Goal: Task Accomplishment & Management: Use online tool/utility

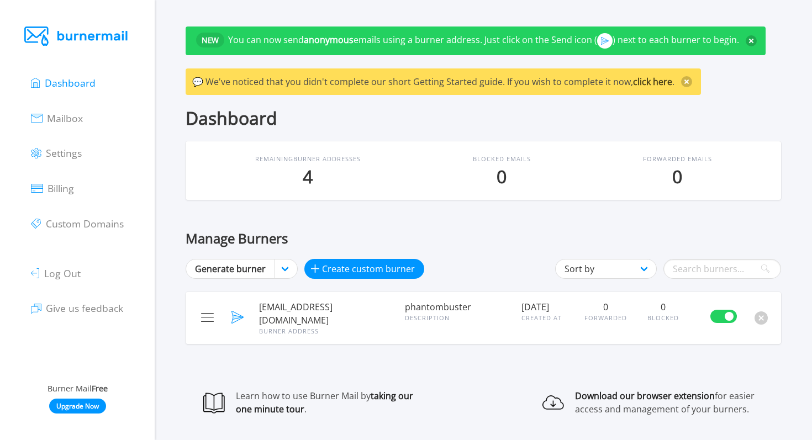
click at [66, 126] on ul "Dashboard Mailbox Settings Billing Custom Domains Log Out Give us feedback" at bounding box center [77, 195] width 92 height 261
click at [67, 119] on span "Mailbox" at bounding box center [65, 118] width 36 height 13
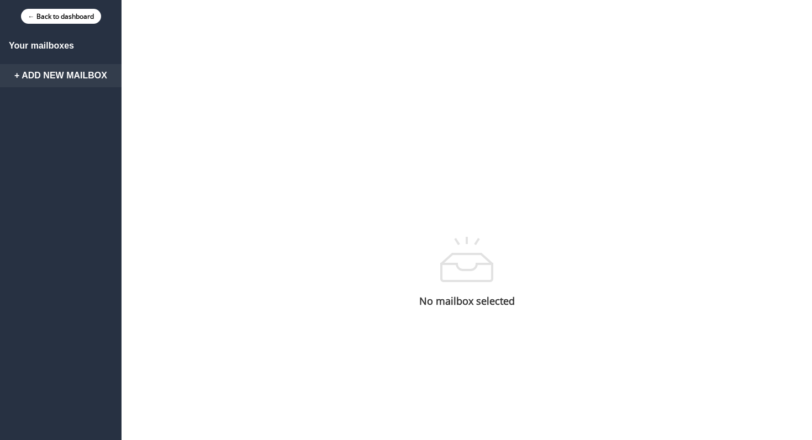
click at [73, 75] on link "+ Add New Mailbox" at bounding box center [60, 75] width 121 height 23
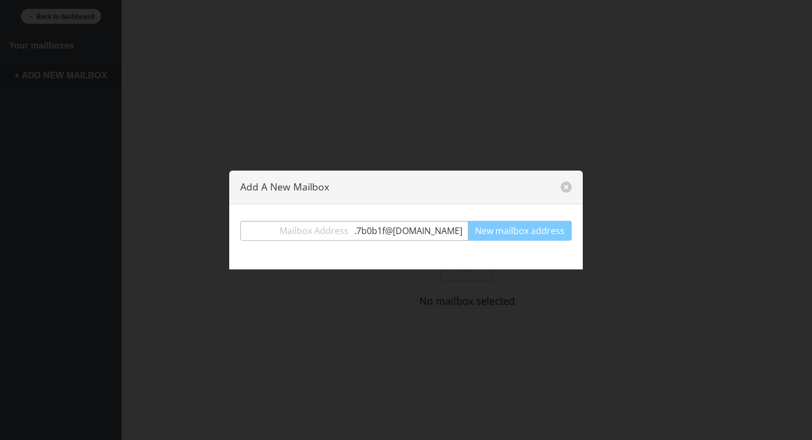
click at [354, 230] on input "text" at bounding box center [297, 231] width 113 height 20
click at [354, 229] on input "text" at bounding box center [297, 231] width 113 height 20
click at [413, 231] on span ". 7b0b1f @burnermail.io" at bounding box center [411, 230] width 114 height 13
click at [420, 231] on span ". 7b0b1f @burnermail.io" at bounding box center [411, 230] width 114 height 13
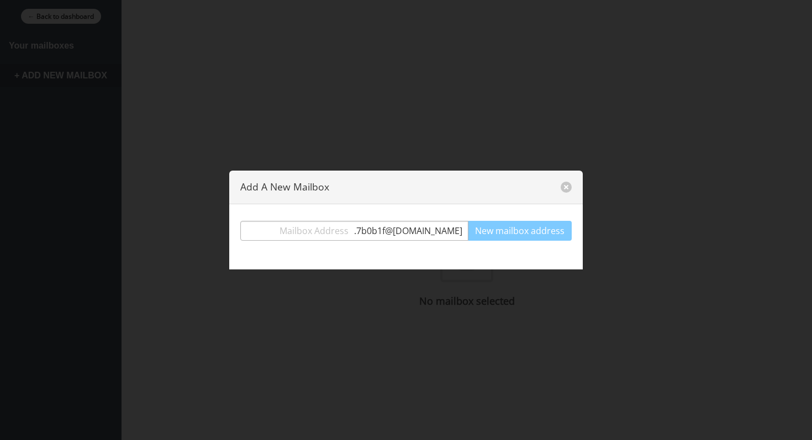
click at [420, 231] on span ". 7b0b1f @burnermail.io" at bounding box center [411, 230] width 114 height 13
click at [352, 239] on input "text" at bounding box center [297, 231] width 113 height 20
click at [353, 233] on input "text" at bounding box center [297, 231] width 113 height 20
click at [569, 184] on button "close" at bounding box center [566, 187] width 11 height 11
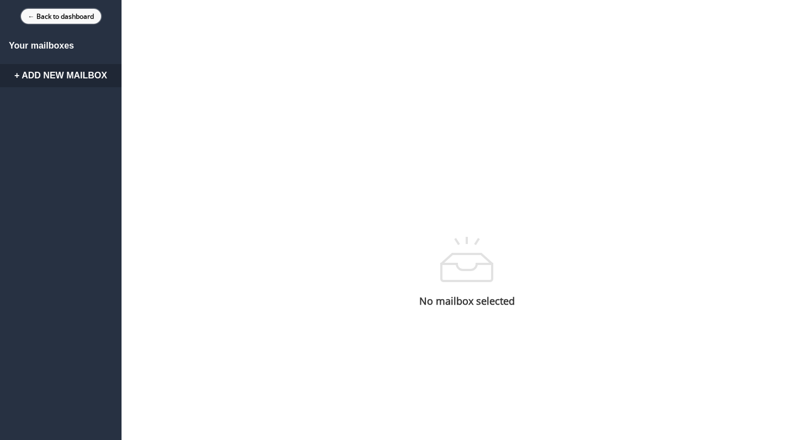
click at [52, 12] on link "← Back to dashboard" at bounding box center [61, 16] width 80 height 15
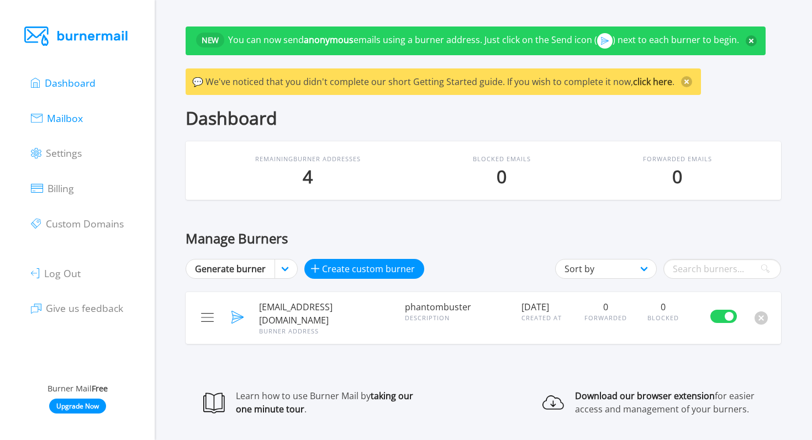
click at [68, 117] on span "Mailbox" at bounding box center [65, 118] width 36 height 13
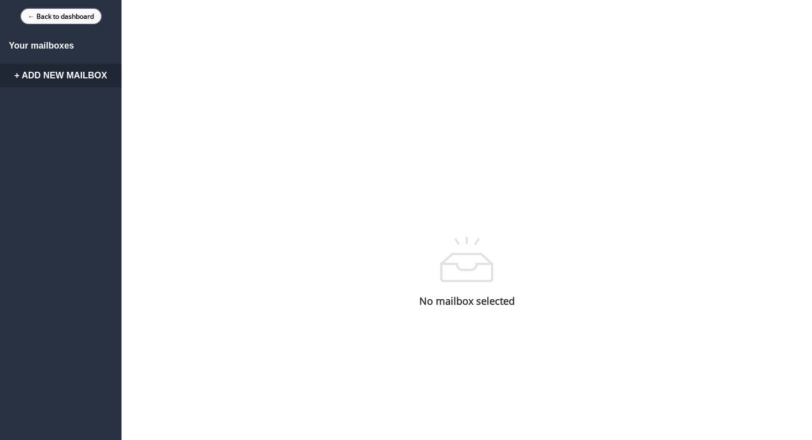
click at [49, 12] on link "← Back to dashboard" at bounding box center [61, 16] width 80 height 15
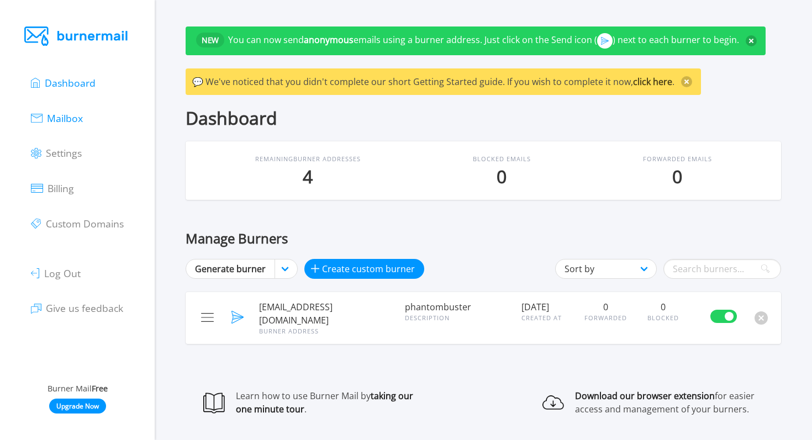
click at [78, 112] on span "Mailbox" at bounding box center [65, 118] width 36 height 13
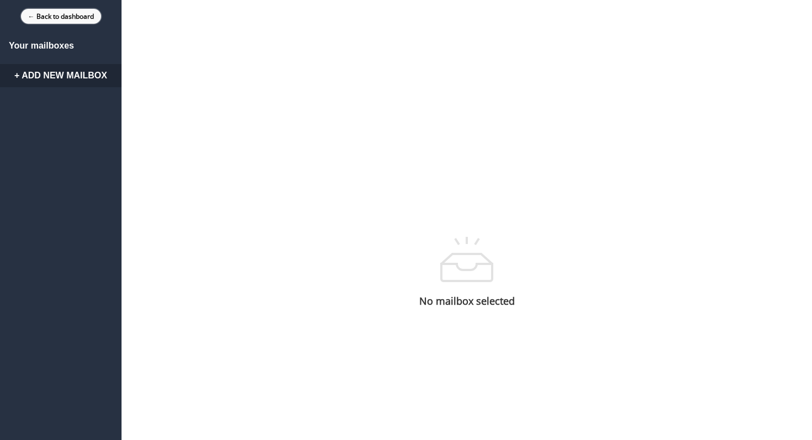
click at [54, 14] on link "← Back to dashboard" at bounding box center [61, 16] width 80 height 15
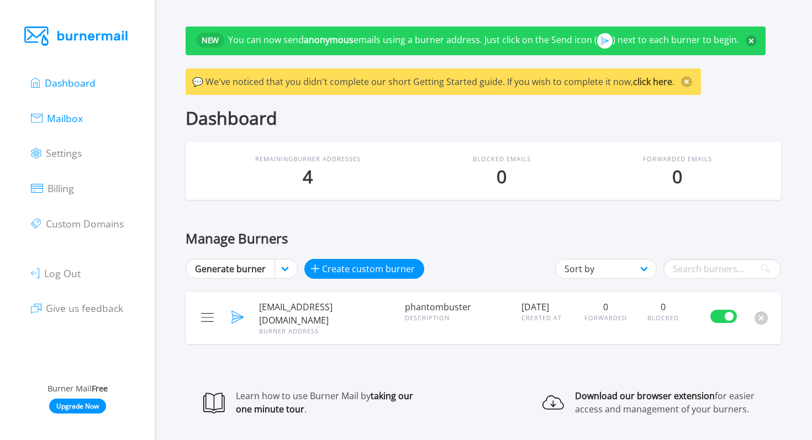
click at [64, 117] on span "Mailbox" at bounding box center [65, 118] width 36 height 13
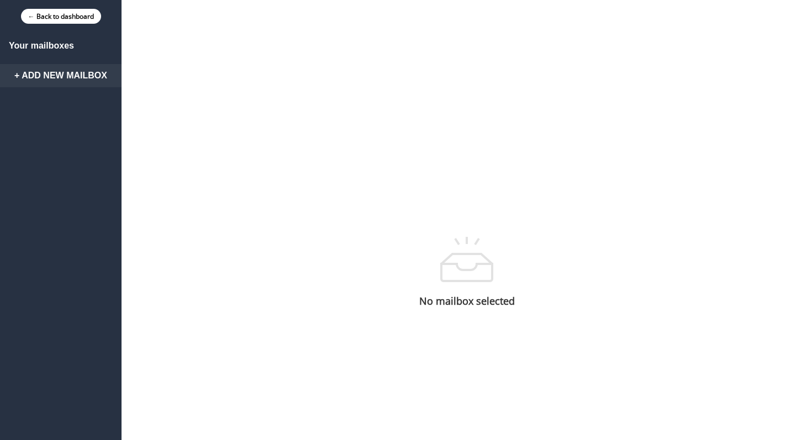
click at [63, 78] on link "+ Add New Mailbox" at bounding box center [60, 75] width 121 height 23
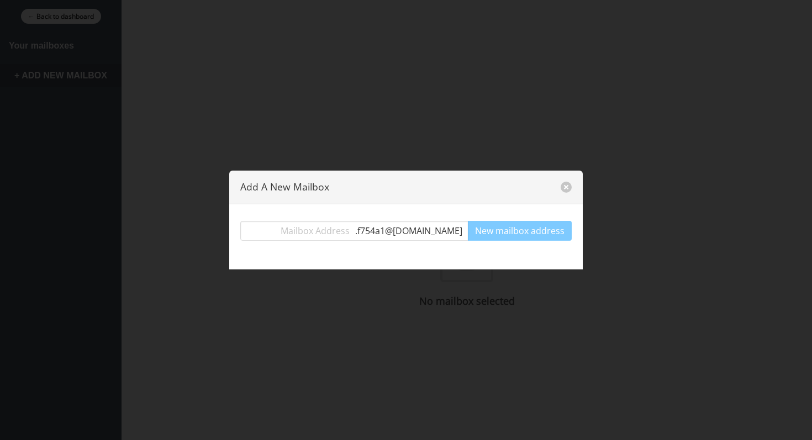
click at [347, 243] on section ". f754a1 @[DOMAIN_NAME] New mailbox address" at bounding box center [405, 236] width 353 height 65
click at [355, 237] on input "text" at bounding box center [298, 231] width 114 height 20
click at [387, 237] on div ". f754a1 @[DOMAIN_NAME]" at bounding box center [354, 231] width 228 height 20
click at [387, 236] on span ". f754a1 @[DOMAIN_NAME]" at bounding box center [411, 230] width 113 height 13
click at [389, 234] on span ". f754a1 @[DOMAIN_NAME]" at bounding box center [411, 230] width 113 height 13
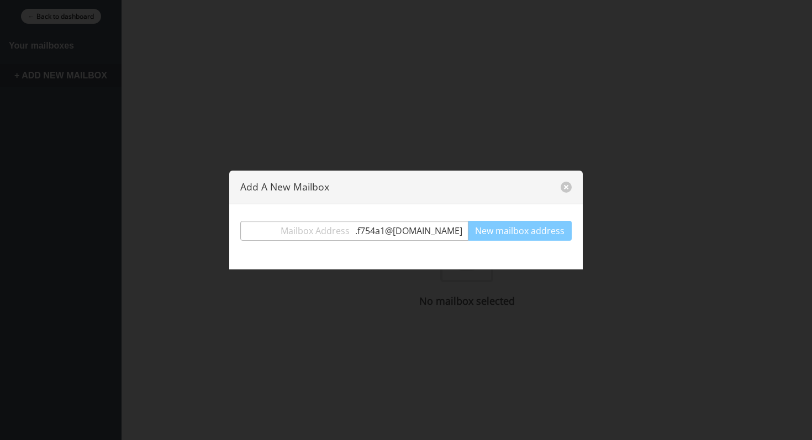
click at [389, 234] on span ". f754a1 @[DOMAIN_NAME]" at bounding box center [411, 230] width 113 height 13
click at [341, 234] on input "text" at bounding box center [298, 231] width 114 height 20
click at [565, 187] on button "close" at bounding box center [566, 187] width 11 height 11
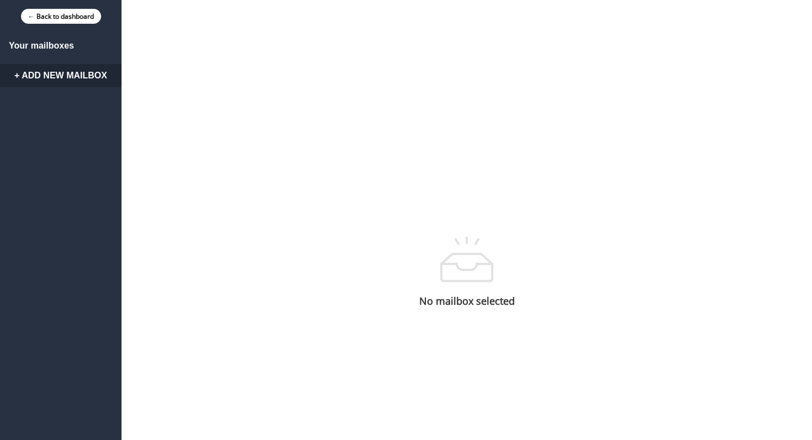
click at [47, 28] on div "← Back to dashboard" at bounding box center [60, 16] width 121 height 33
click at [52, 15] on link "← Back to dashboard" at bounding box center [61, 16] width 80 height 15
